Goal: Register for event/course

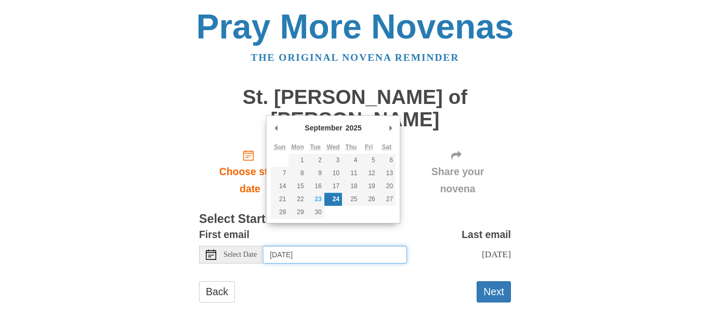
click at [386, 246] on input "[DATE]" at bounding box center [335, 255] width 143 height 18
type input "[DATE]"
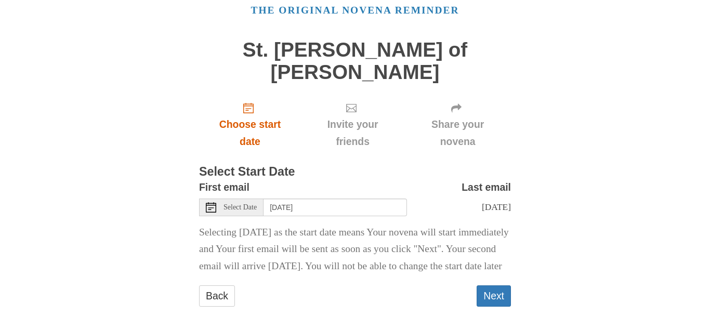
scroll to position [50, 0]
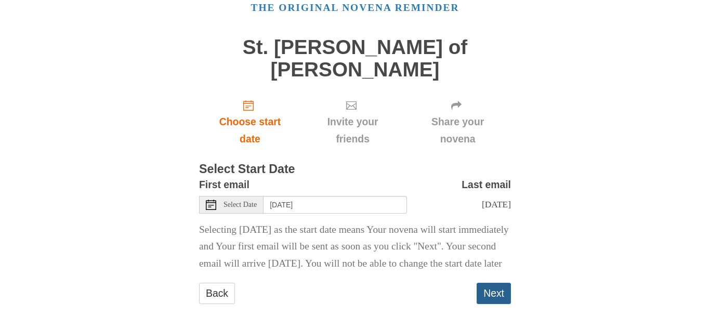
click at [496, 288] on button "Next" at bounding box center [494, 293] width 34 height 21
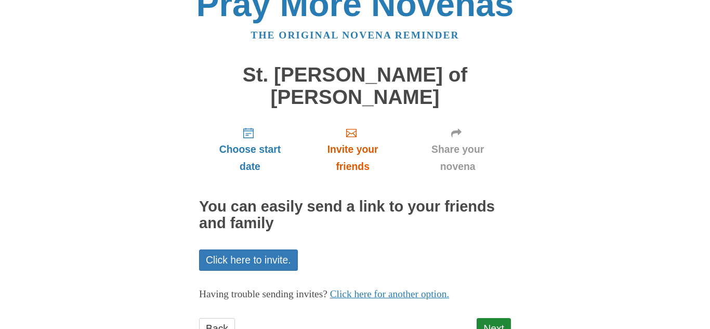
scroll to position [41, 0]
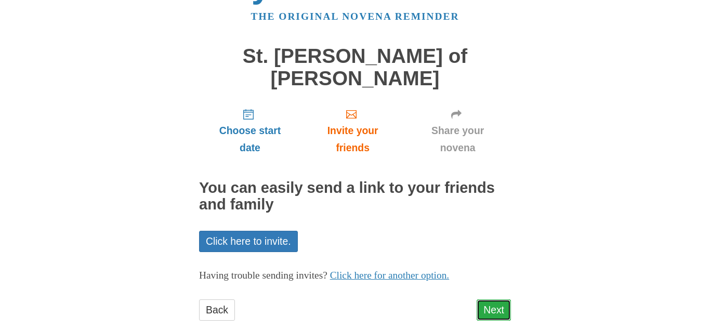
click at [491, 299] on link "Next" at bounding box center [494, 309] width 34 height 21
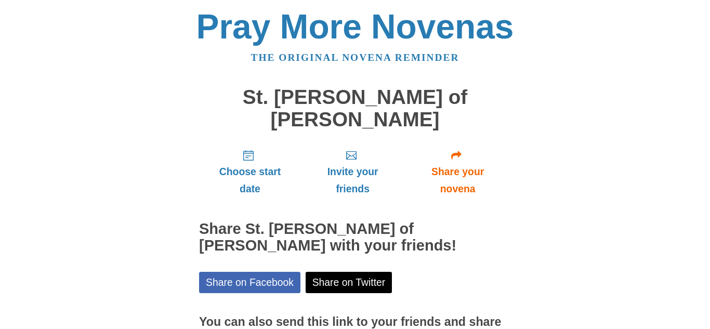
scroll to position [88, 0]
